Goal: Task Accomplishment & Management: Manage account settings

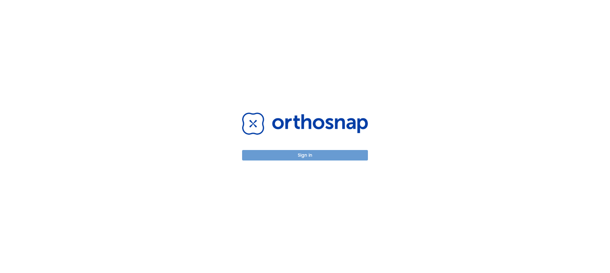
click at [292, 157] on button "Sign in" at bounding box center [305, 155] width 126 height 10
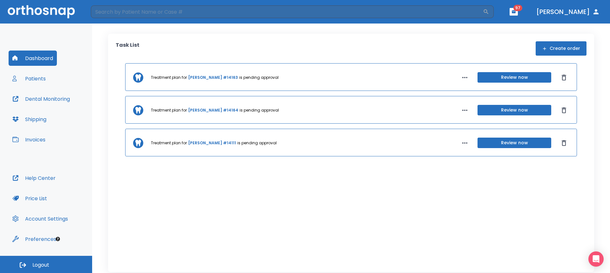
click at [36, 78] on button "Patients" at bounding box center [29, 78] width 41 height 15
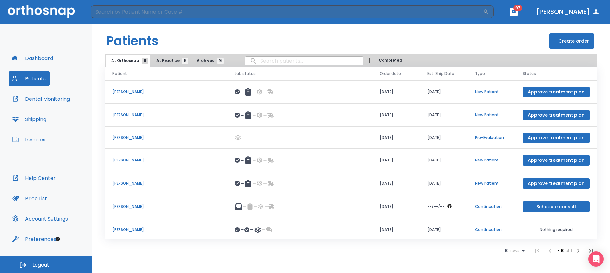
click at [130, 226] on td "[PERSON_NAME]" at bounding box center [166, 229] width 122 height 23
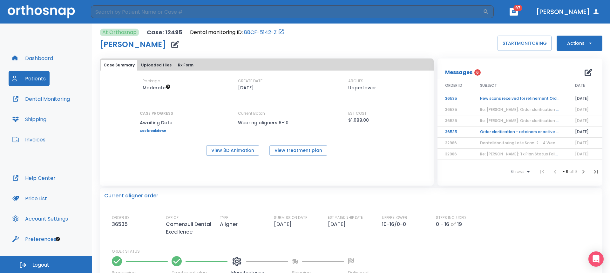
click at [520, 98] on td "New scans received for refinement Order N36535" at bounding box center [519, 98] width 95 height 11
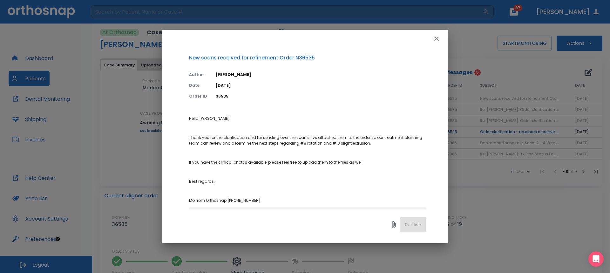
click at [437, 36] on icon "button" at bounding box center [436, 39] width 8 height 8
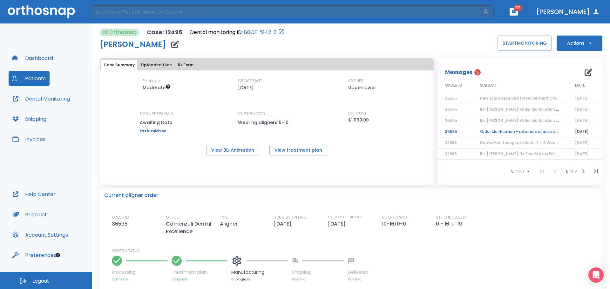
click at [24, 78] on button "Patients" at bounding box center [29, 78] width 41 height 15
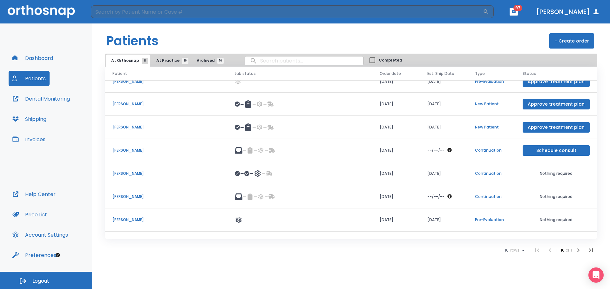
scroll to position [72, 0]
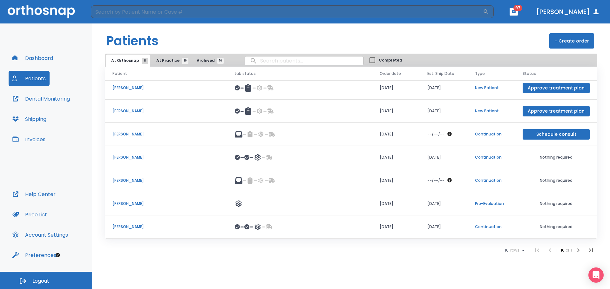
click at [520, 253] on icon at bounding box center [523, 251] width 8 height 8
click at [514, 272] on li "100" at bounding box center [511, 274] width 17 height 16
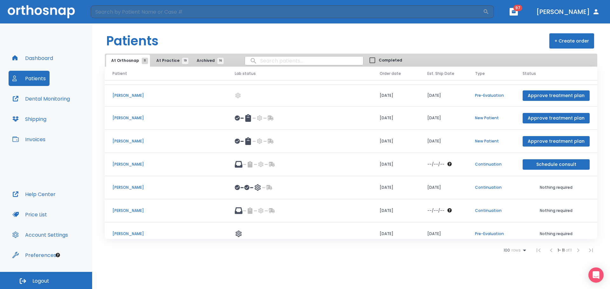
scroll to position [95, 0]
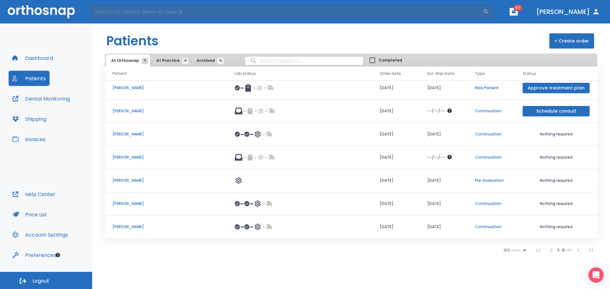
click at [158, 60] on span "At Practice 19" at bounding box center [170, 61] width 29 height 6
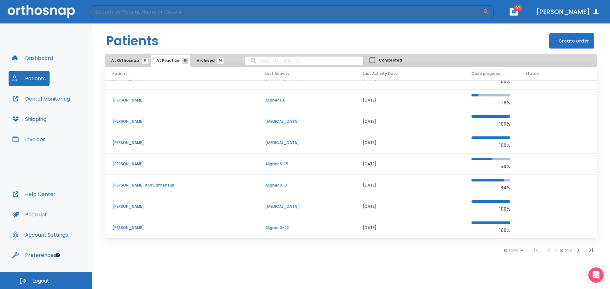
scroll to position [54, 0]
click at [520, 253] on icon at bounding box center [522, 251] width 8 height 8
click at [510, 271] on p "100" at bounding box center [510, 274] width 6 height 6
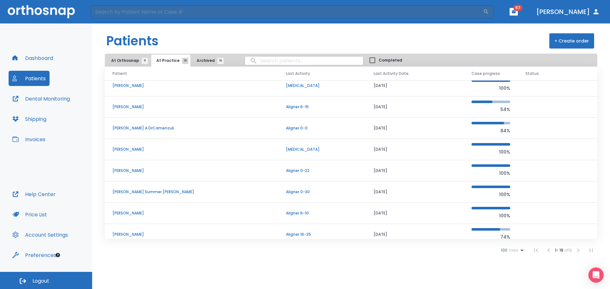
scroll to position [246, 0]
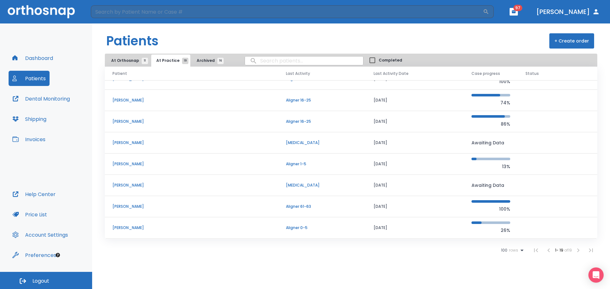
click at [130, 205] on p "[PERSON_NAME]" at bounding box center [191, 207] width 158 height 6
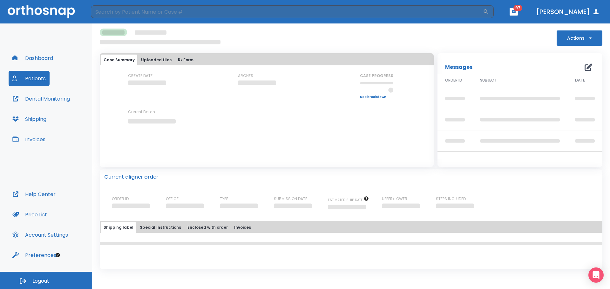
click at [581, 38] on button "Actions" at bounding box center [579, 37] width 46 height 15
click at [493, 45] on div at bounding box center [305, 144] width 610 height 289
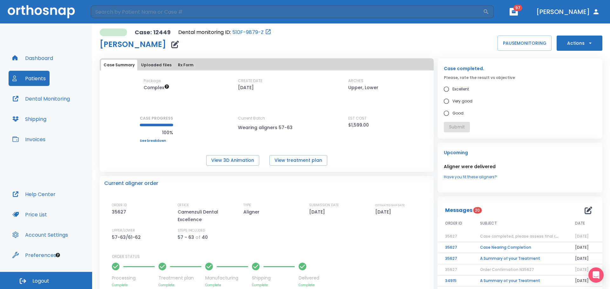
click at [456, 115] on span "Good" at bounding box center [457, 114] width 11 height 8
click at [452, 115] on input "Good" at bounding box center [446, 113] width 12 height 12
radio input "true"
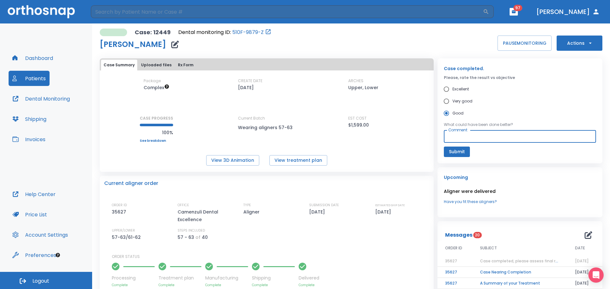
click at [465, 137] on textarea "Comment" at bounding box center [519, 136] width 143 height 7
type textarea "incisor alignment , occlusion"
click at [587, 40] on icon "button" at bounding box center [590, 43] width 6 height 6
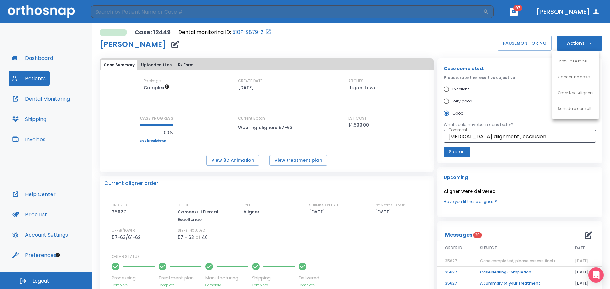
click at [452, 154] on div at bounding box center [305, 144] width 610 height 289
click at [454, 150] on button "Submit" at bounding box center [456, 152] width 26 height 10
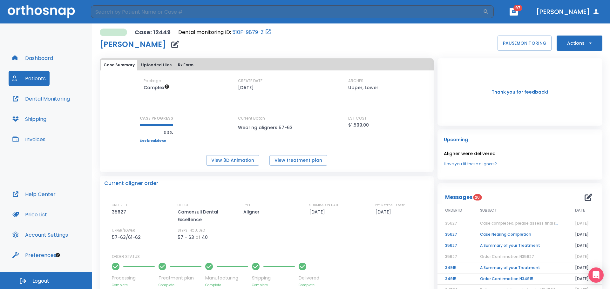
click at [579, 35] on div "Case: 12449 Dental monitoring ID: 510F-9879-Z Omar Sallam PAUSE MONITORING Acti…" at bounding box center [351, 40] width 502 height 22
click at [578, 41] on button "Actions" at bounding box center [579, 43] width 46 height 15
click at [578, 95] on p "Order Next Aligners" at bounding box center [575, 93] width 36 height 6
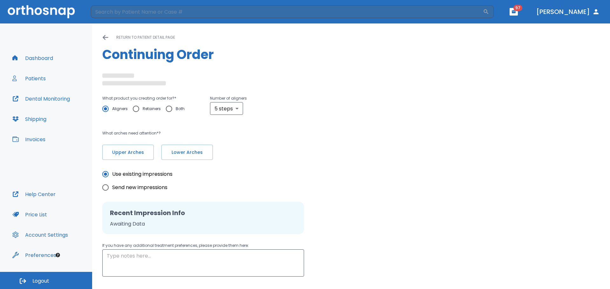
radio input "false"
radio input "true"
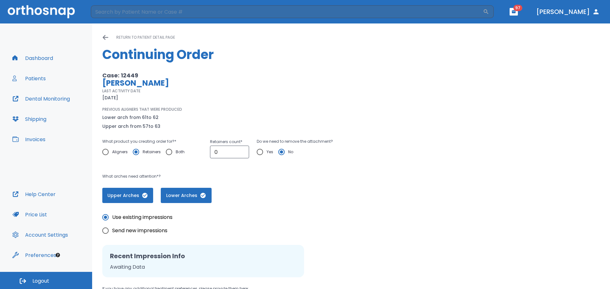
click at [106, 151] on input "Aligners" at bounding box center [105, 151] width 13 height 13
radio input "true"
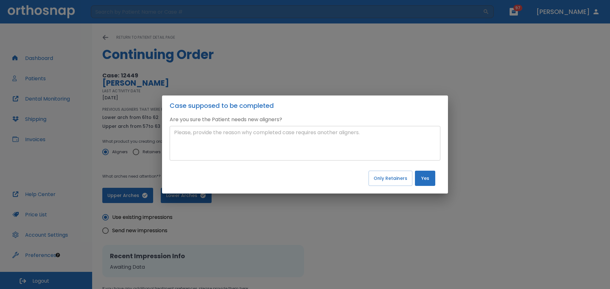
click at [311, 145] on textarea at bounding box center [305, 143] width 262 height 29
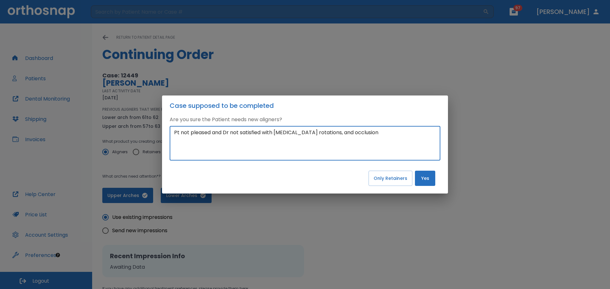
type textarea "Pt not pleased and Dr not satisfied with incisor rotations, and occlusion"
click at [423, 179] on button "Yes" at bounding box center [425, 178] width 20 height 15
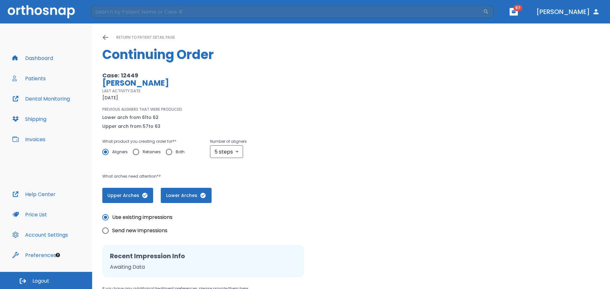
click at [423, 179] on button "Yes" at bounding box center [425, 178] width 20 height 15
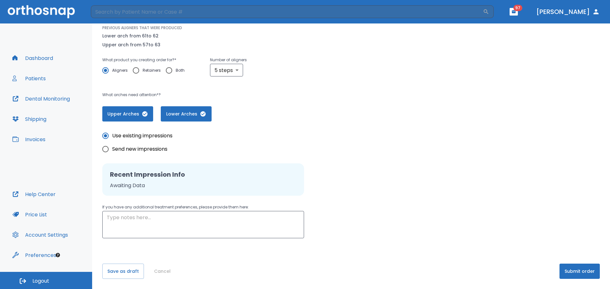
click at [159, 152] on span "Send new impressions" at bounding box center [139, 149] width 55 height 8
click at [112, 152] on input "Send new impressions" at bounding box center [105, 149] width 13 height 13
radio input "true"
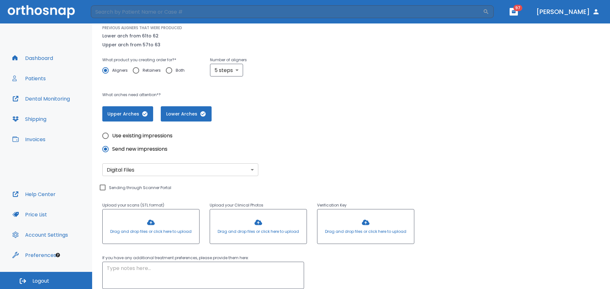
click at [145, 190] on div "Upload your scans (STL format) Drag and drop files or click here to upload Uplo…" at bounding box center [258, 211] width 312 height 70
click at [140, 186] on div "Upload your scans (STL format) Drag and drop files or click here to upload Uplo…" at bounding box center [258, 211] width 312 height 70
click at [103, 187] on input "Sending through Scanner Portal" at bounding box center [103, 188] width 8 height 8
checkbox input "true"
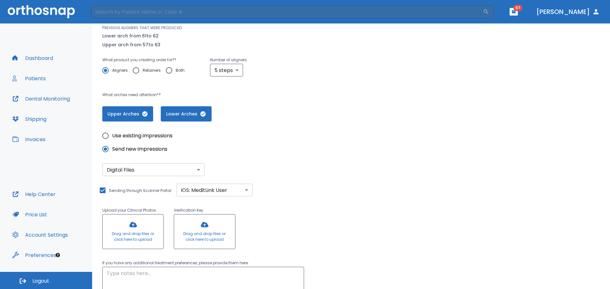
click at [128, 237] on div at bounding box center [133, 232] width 61 height 34
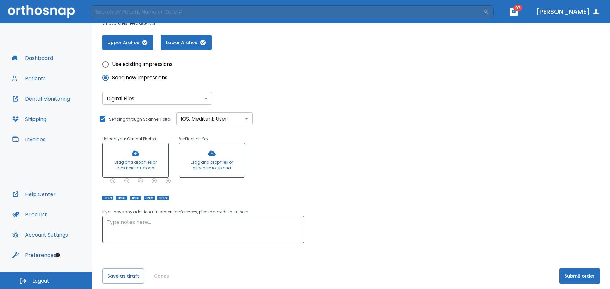
scroll to position [158, 0]
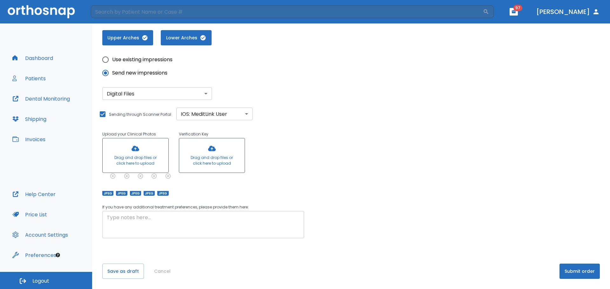
click at [224, 230] on textarea at bounding box center [203, 225] width 193 height 22
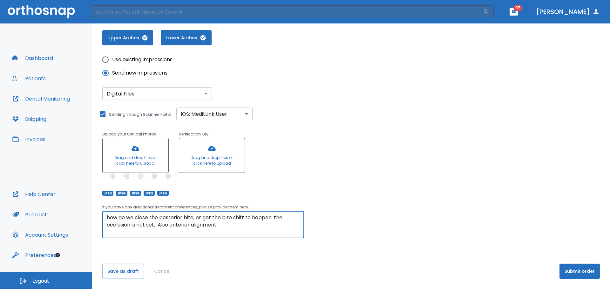
type textarea "how do we close the posterior bite, or get the bite shift to happen. the occlus…"
click at [561, 268] on button "Submit order" at bounding box center [579, 271] width 40 height 15
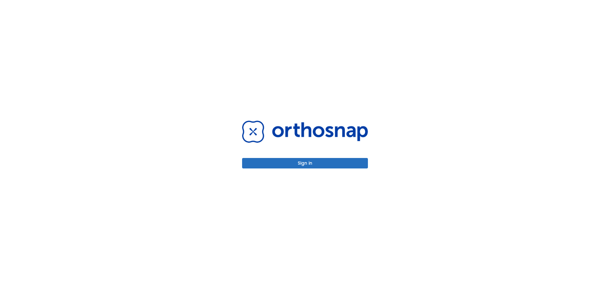
click at [305, 161] on button "Sign in" at bounding box center [305, 163] width 126 height 10
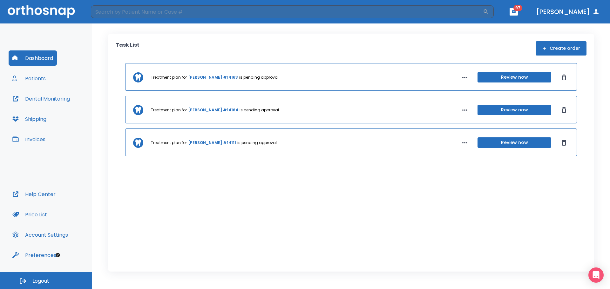
click at [29, 77] on button "Patients" at bounding box center [29, 78] width 41 height 15
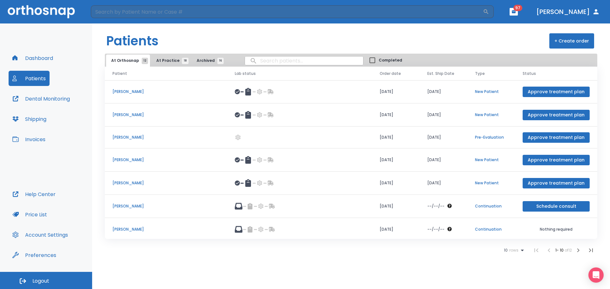
click at [164, 61] on span "At Practice 18" at bounding box center [170, 61] width 29 height 6
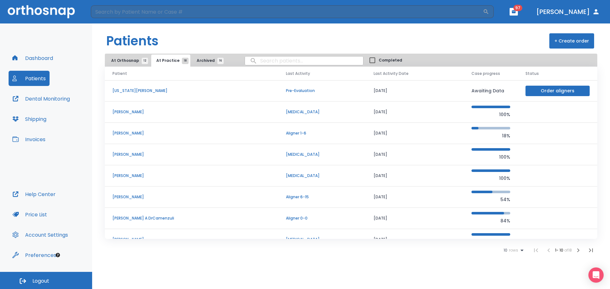
click at [282, 60] on input "search" at bounding box center [304, 61] width 118 height 12
type input "[PERSON_NAME]"
click at [522, 249] on icon at bounding box center [522, 251] width 8 height 8
drag, startPoint x: 510, startPoint y: 275, endPoint x: 501, endPoint y: 276, distance: 8.6
click at [510, 276] on p "100" at bounding box center [510, 274] width 6 height 6
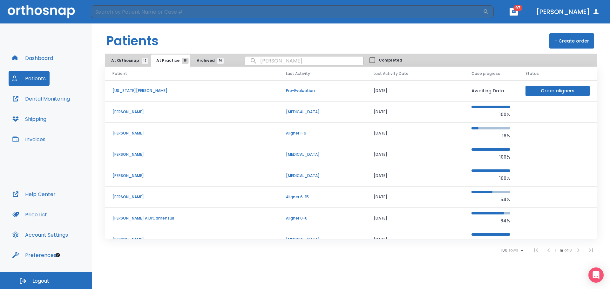
scroll to position [224, 0]
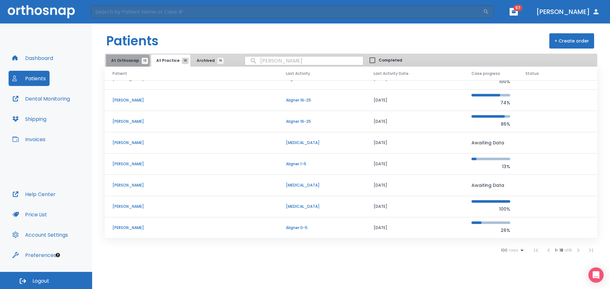
click at [127, 61] on span "At Orthosnap 12" at bounding box center [128, 61] width 34 height 6
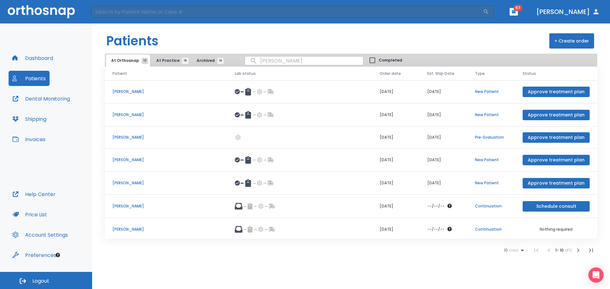
click at [496, 208] on p "Continuation" at bounding box center [491, 206] width 32 height 6
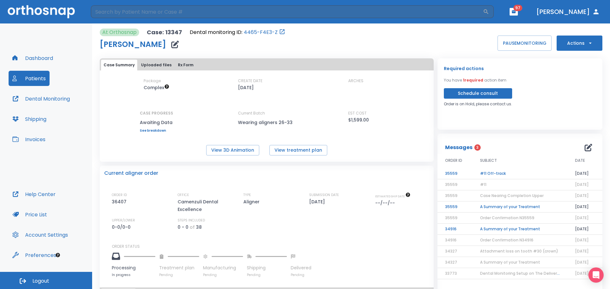
click at [490, 173] on td "#11 Off-track" at bounding box center [519, 173] width 95 height 11
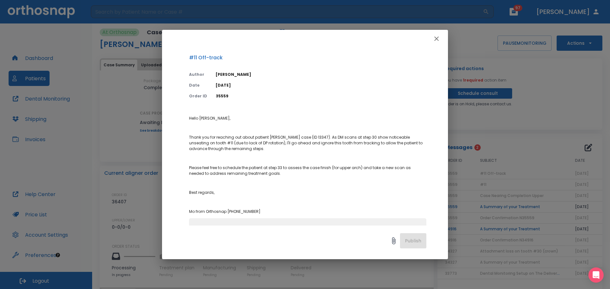
click at [437, 38] on icon "button" at bounding box center [436, 39] width 8 height 8
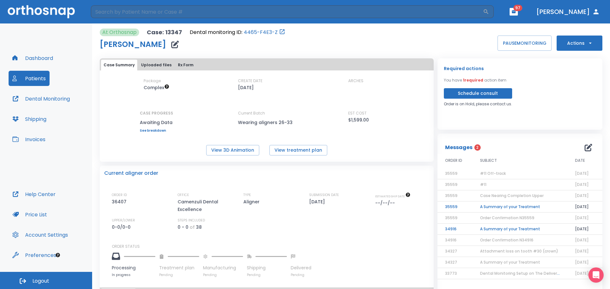
click at [490, 96] on button "Schedule consult" at bounding box center [477, 93] width 68 height 10
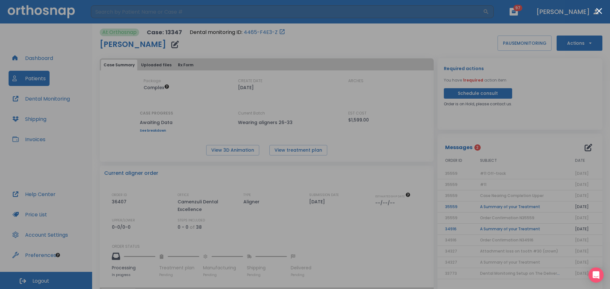
click at [404, 22] on div at bounding box center [305, 144] width 610 height 289
